Goal: Navigation & Orientation: Find specific page/section

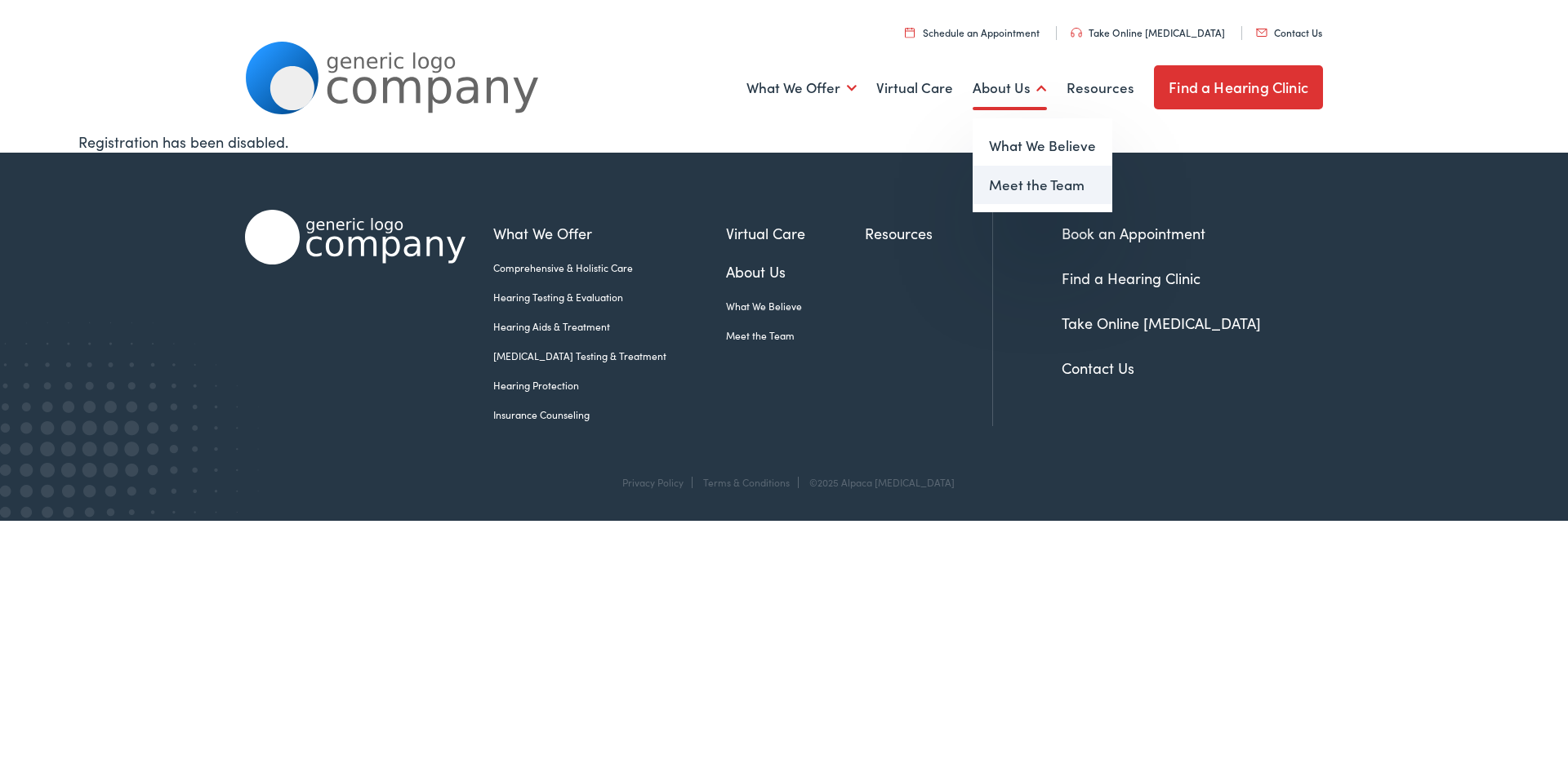
click at [1030, 186] on link "Meet the Team" at bounding box center [1042, 186] width 140 height 39
click at [596, 324] on link "Hearing Aids & Treatment" at bounding box center [609, 326] width 233 height 14
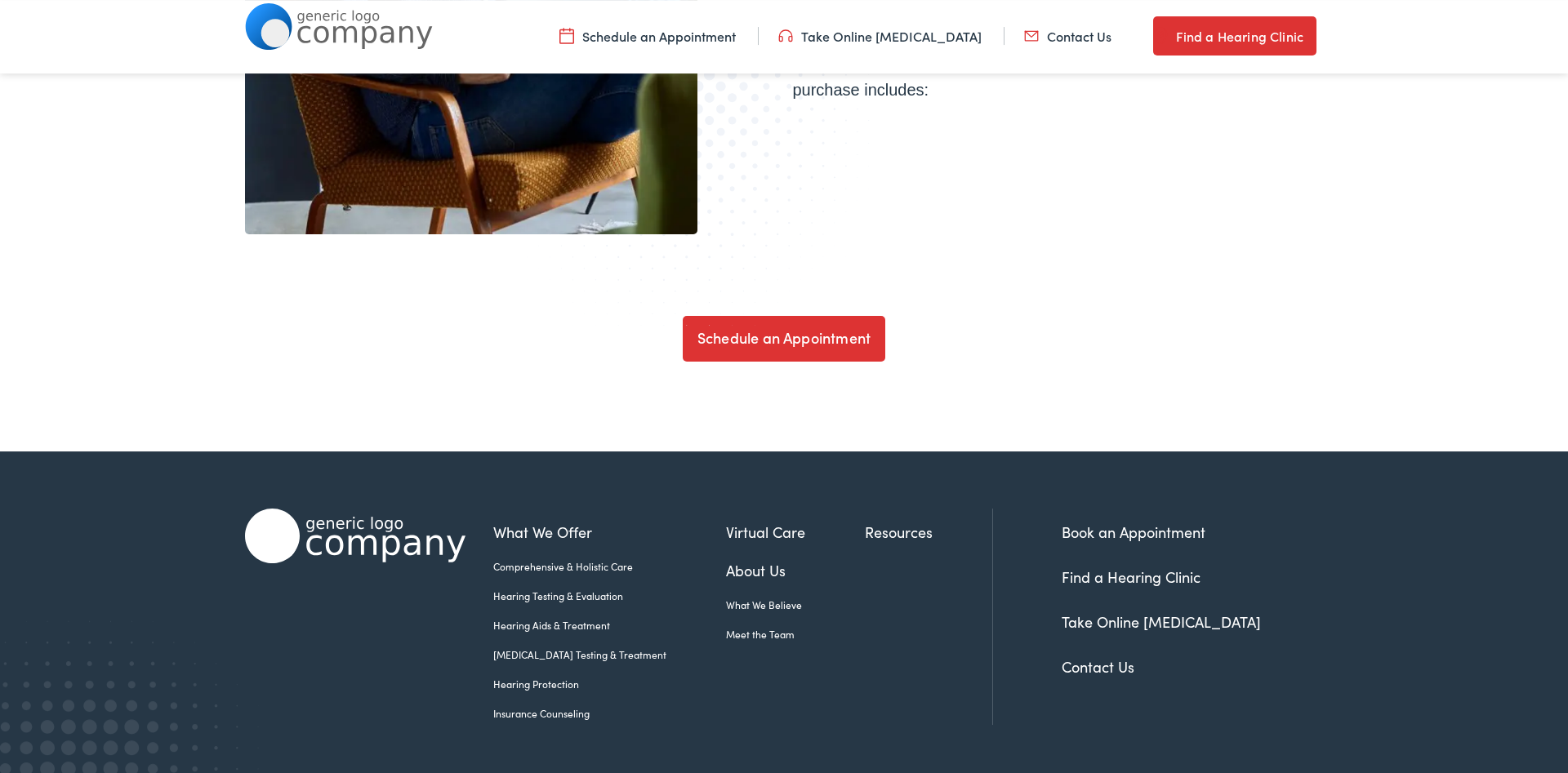
scroll to position [5577, 0]
